Goal: Ask a question

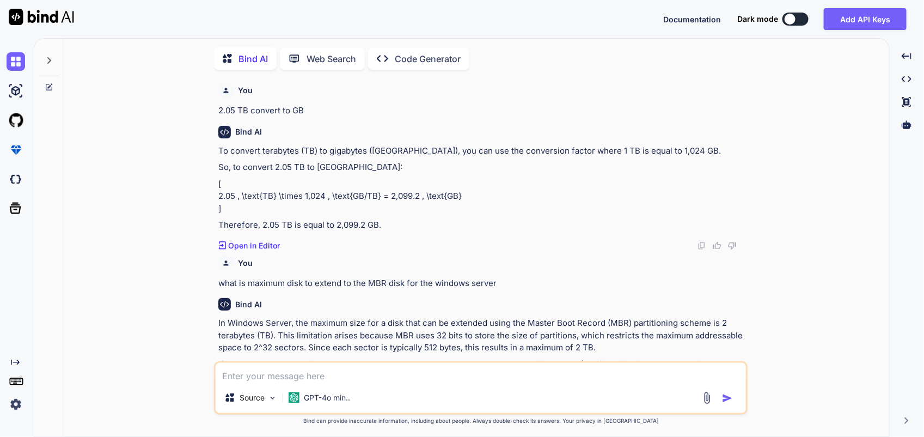
scroll to position [1813, 0]
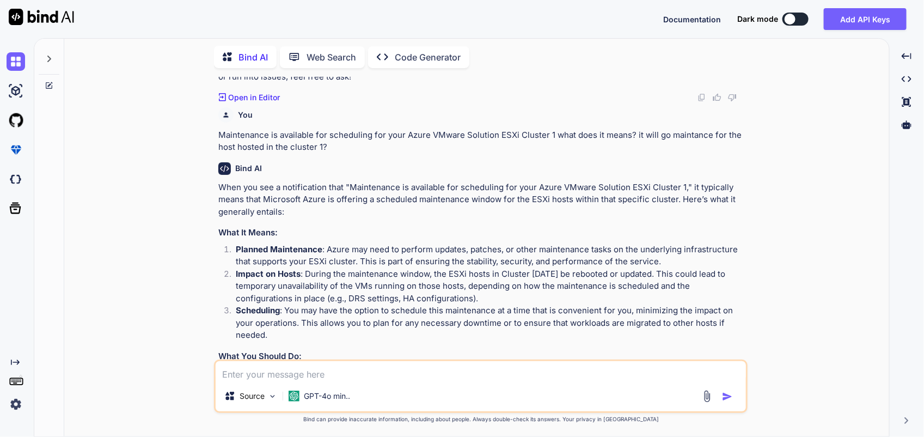
type textarea "Cloud Trail"
type textarea "x"
type textarea "Cloud Trail"
type textarea "x"
type textarea "Cloud Trail i"
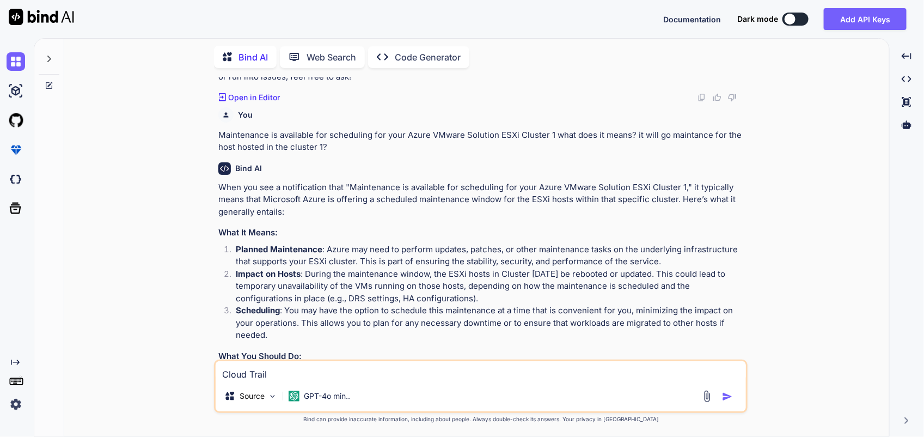
type textarea "x"
type textarea "Cloud Trail in"
type textarea "x"
type textarea "Cloud Trail in"
type textarea "x"
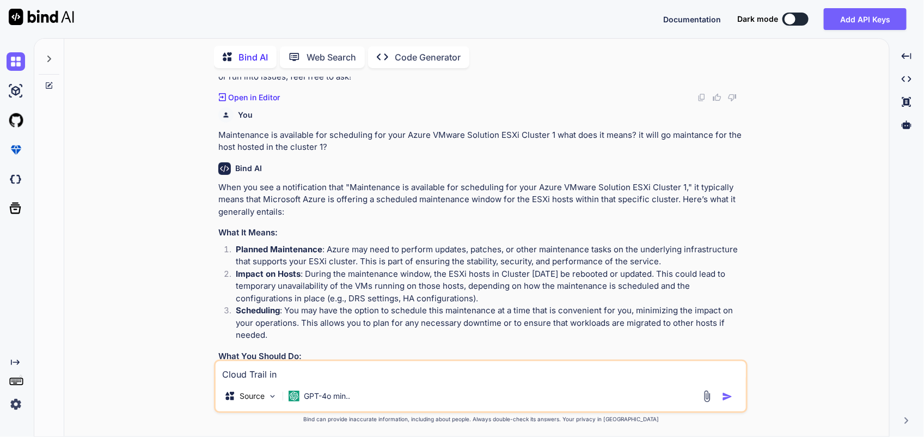
type textarea "Cloud Trail in A"
type textarea "x"
type textarea "Cloud Trail in AW"
type textarea "x"
type textarea "Cloud Trail in AWS"
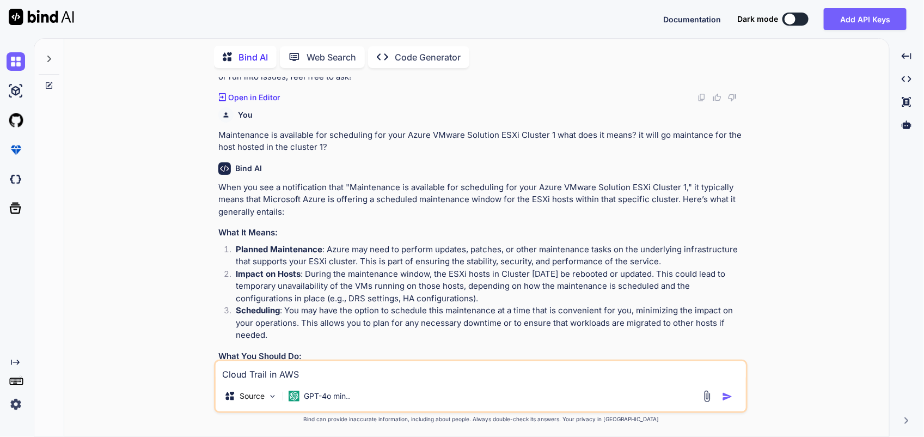
type textarea "x"
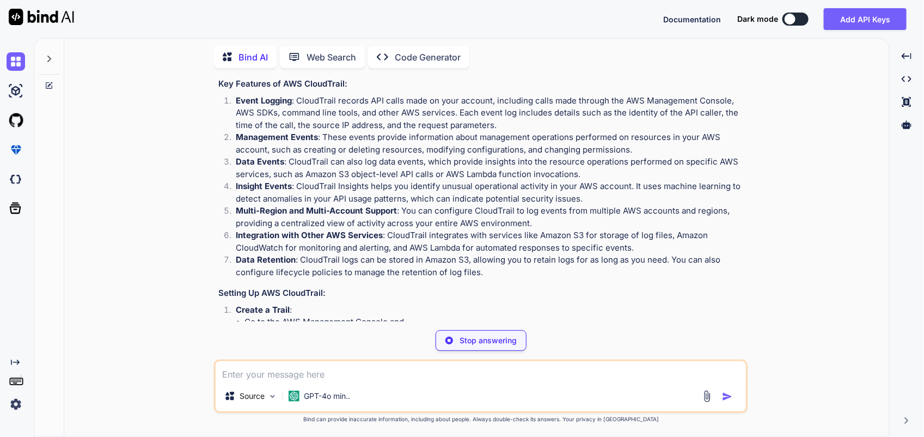
scroll to position [2380, 0]
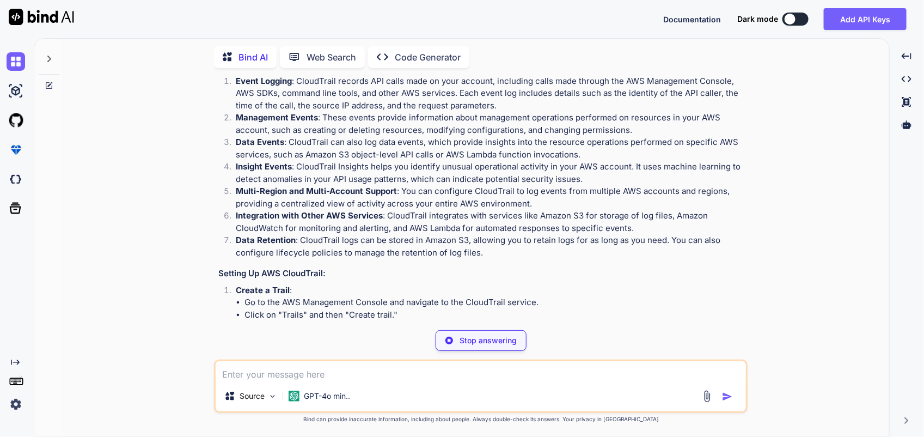
type textarea "x"
